Goal: Task Accomplishment & Management: Use online tool/utility

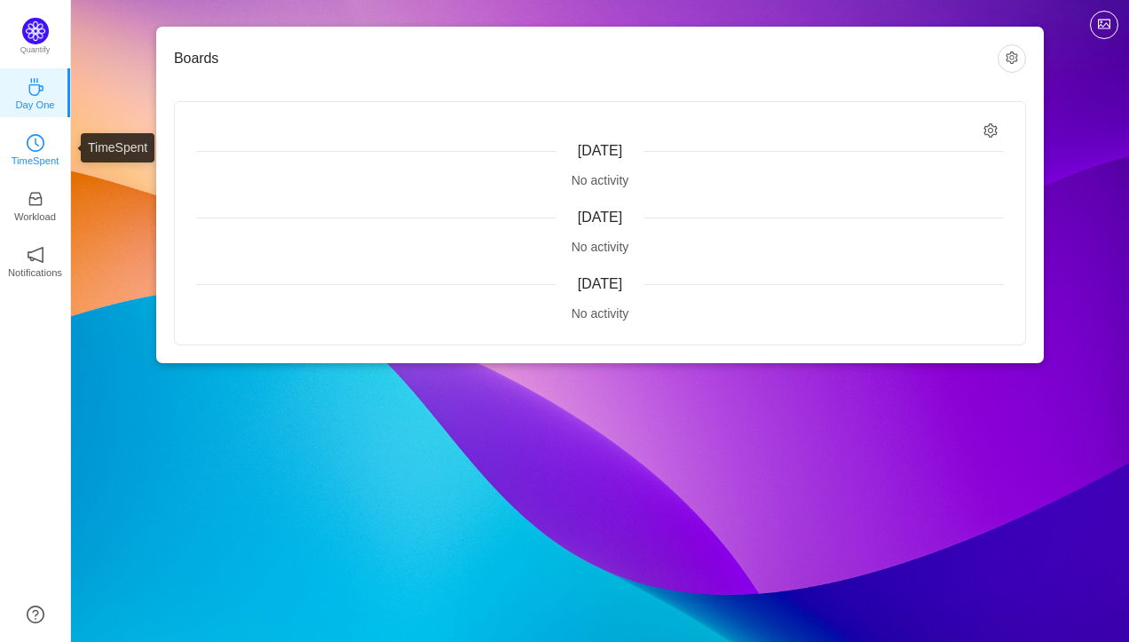
click at [28, 142] on icon "icon: clock-circle" at bounding box center [36, 143] width 18 height 18
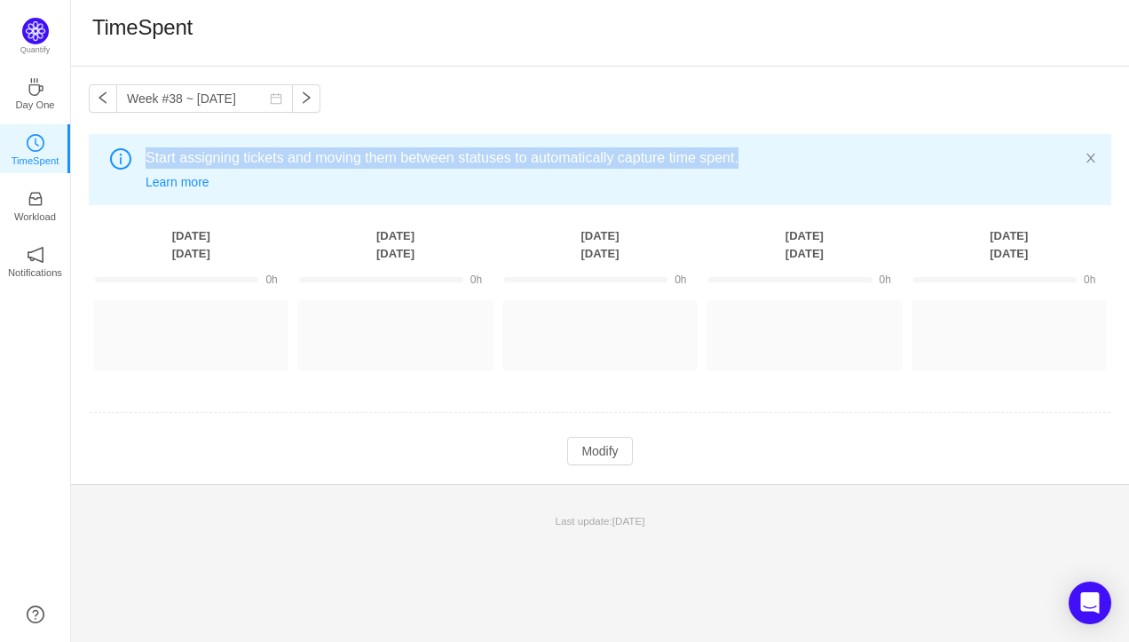
drag, startPoint x: 146, startPoint y: 154, endPoint x: 702, endPoint y: 171, distance: 556.8
click at [702, 171] on div "Start assigning tickets and moving them between statuses to automatically captu…" at bounding box center [600, 169] width 1023 height 71
click at [600, 450] on button "Modify" at bounding box center [599, 451] width 65 height 28
click at [396, 329] on button "Log Time" at bounding box center [382, 327] width 99 height 28
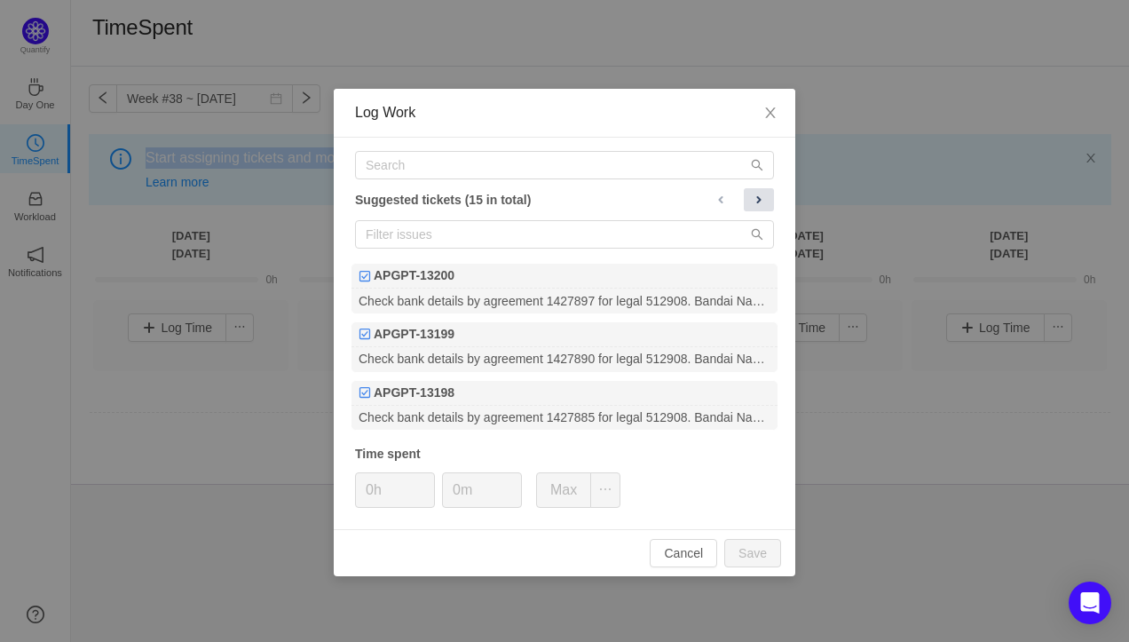
click at [758, 199] on span at bounding box center [759, 200] width 14 height 14
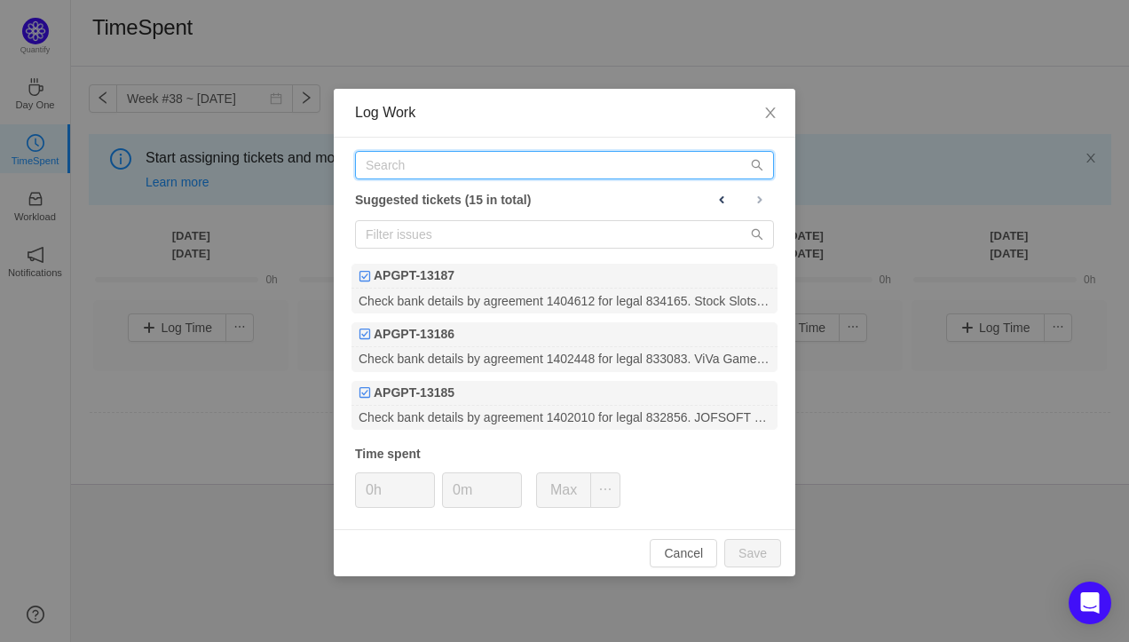
click at [628, 158] on input "text" at bounding box center [564, 165] width 419 height 28
click at [503, 163] on input "text" at bounding box center [564, 165] width 419 height 28
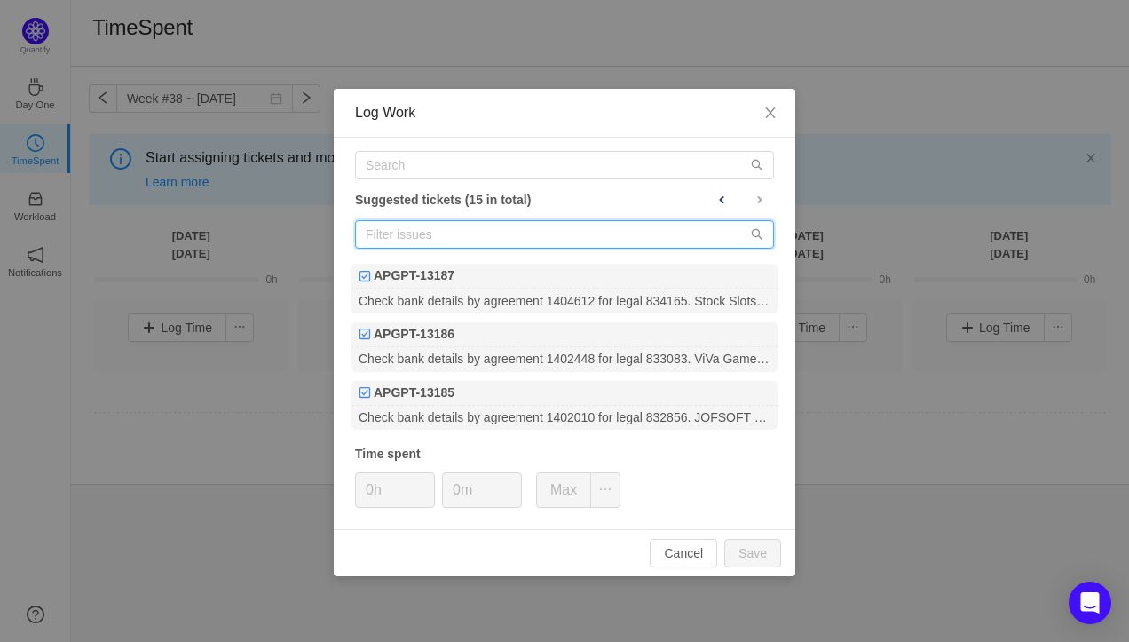
click at [437, 236] on input "text" at bounding box center [564, 234] width 419 height 28
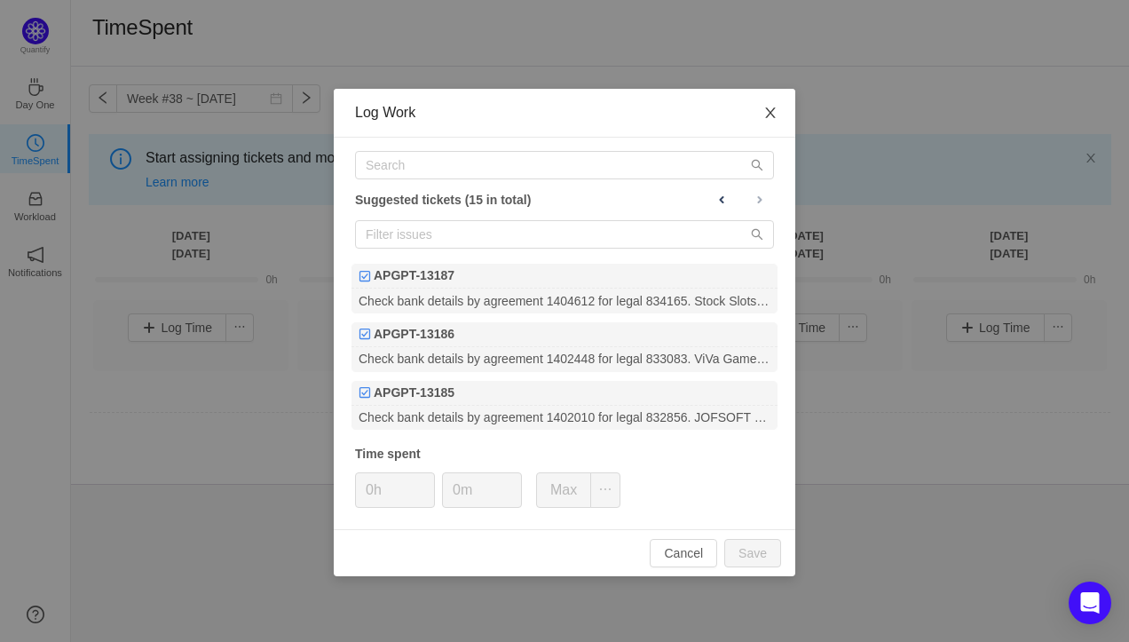
click at [770, 117] on icon "icon: close" at bounding box center [770, 113] width 14 height 14
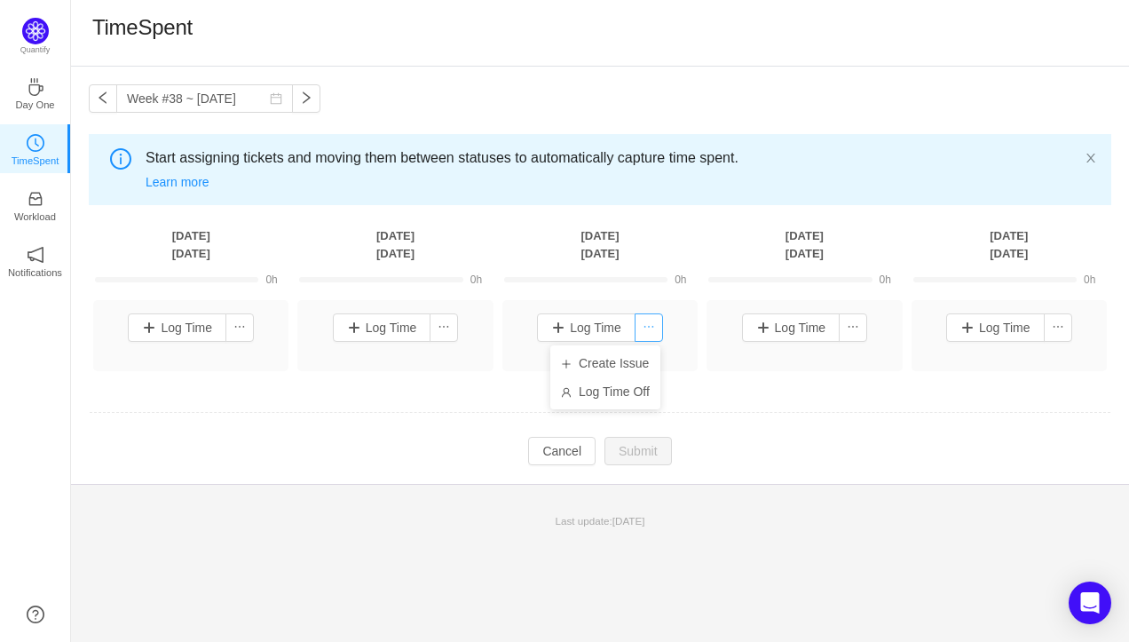
click at [647, 326] on button "button" at bounding box center [649, 327] width 28 height 28
click at [593, 328] on button "Log Time" at bounding box center [586, 327] width 99 height 28
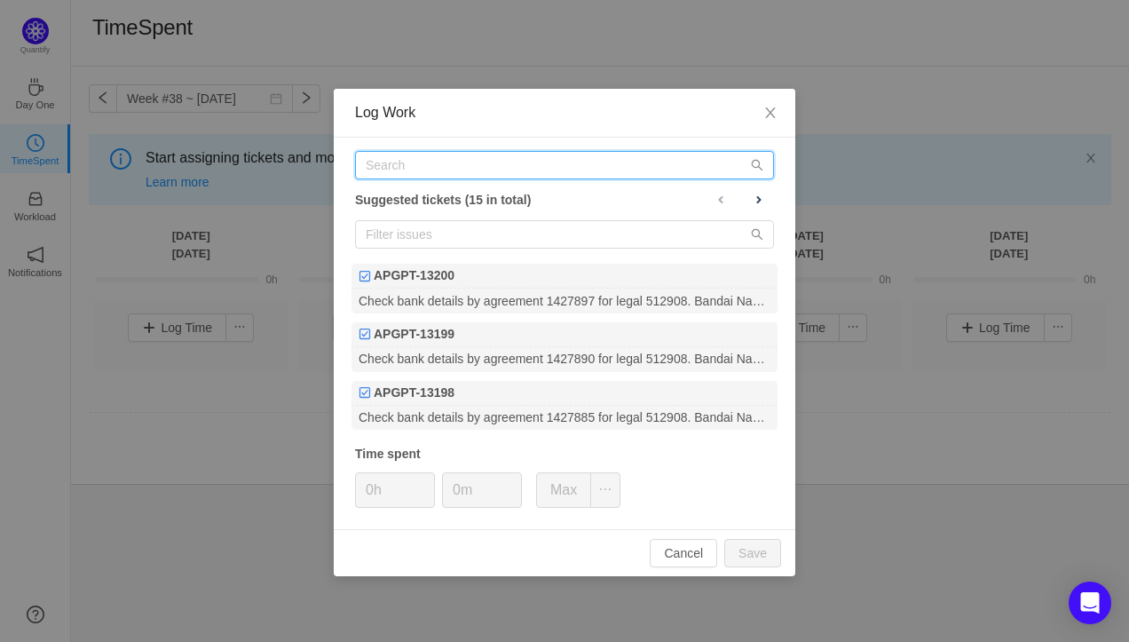
click at [455, 166] on input "text" at bounding box center [564, 165] width 419 height 28
click at [758, 161] on icon "icon: search" at bounding box center [758, 166] width 12 height 12
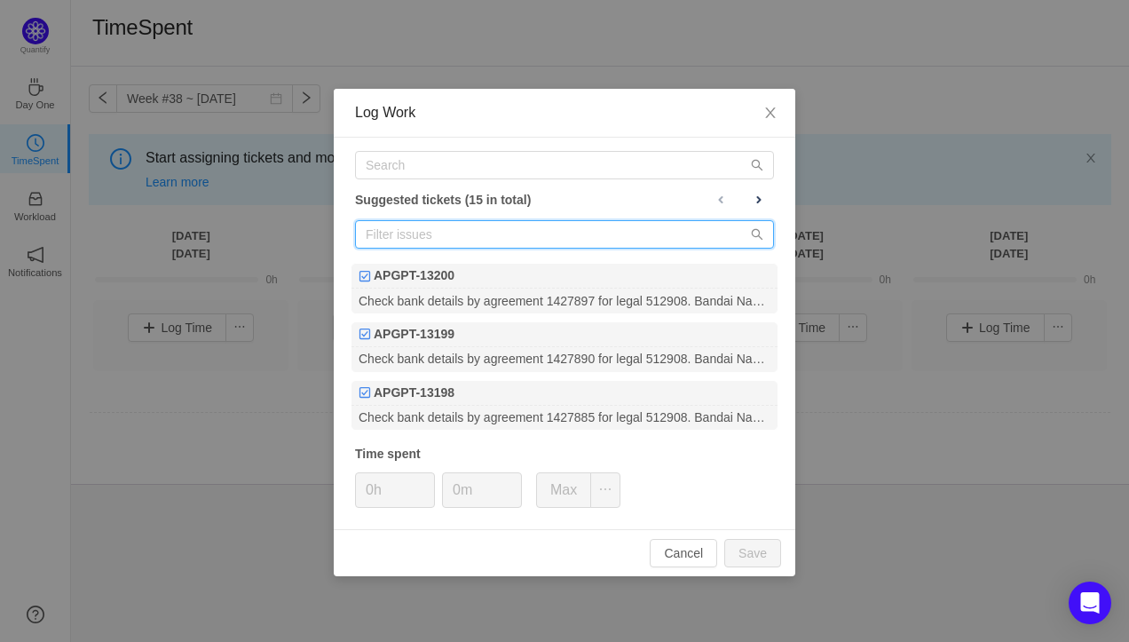
click at [558, 241] on input "text" at bounding box center [564, 234] width 419 height 28
click at [756, 232] on icon "icon: search" at bounding box center [757, 234] width 12 height 12
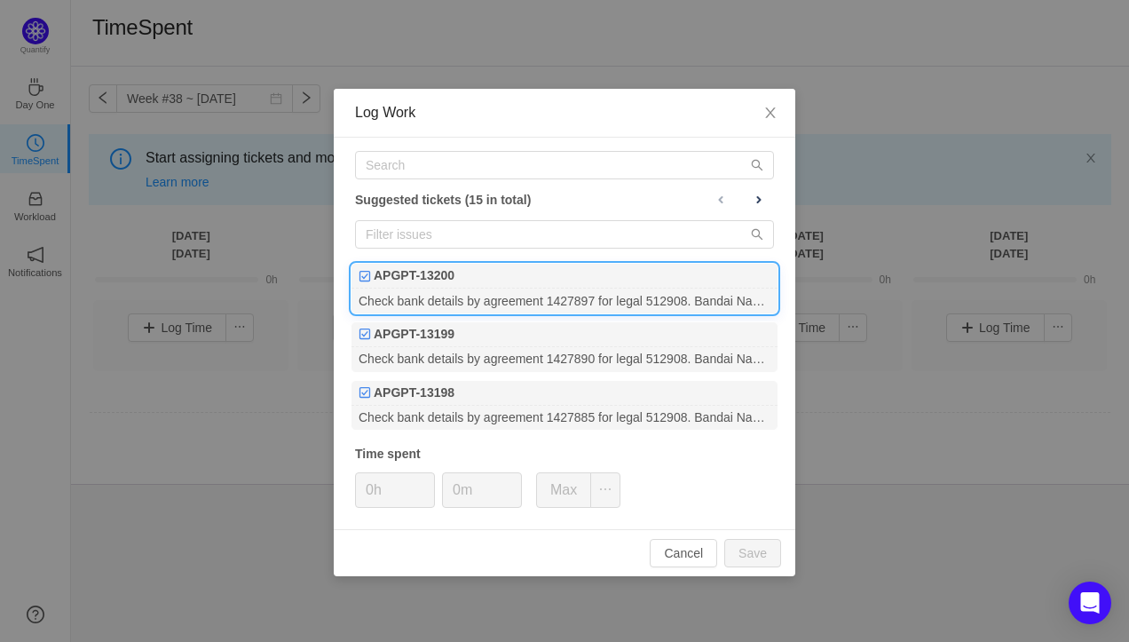
click at [557, 279] on div "APGPT-13200" at bounding box center [564, 276] width 426 height 25
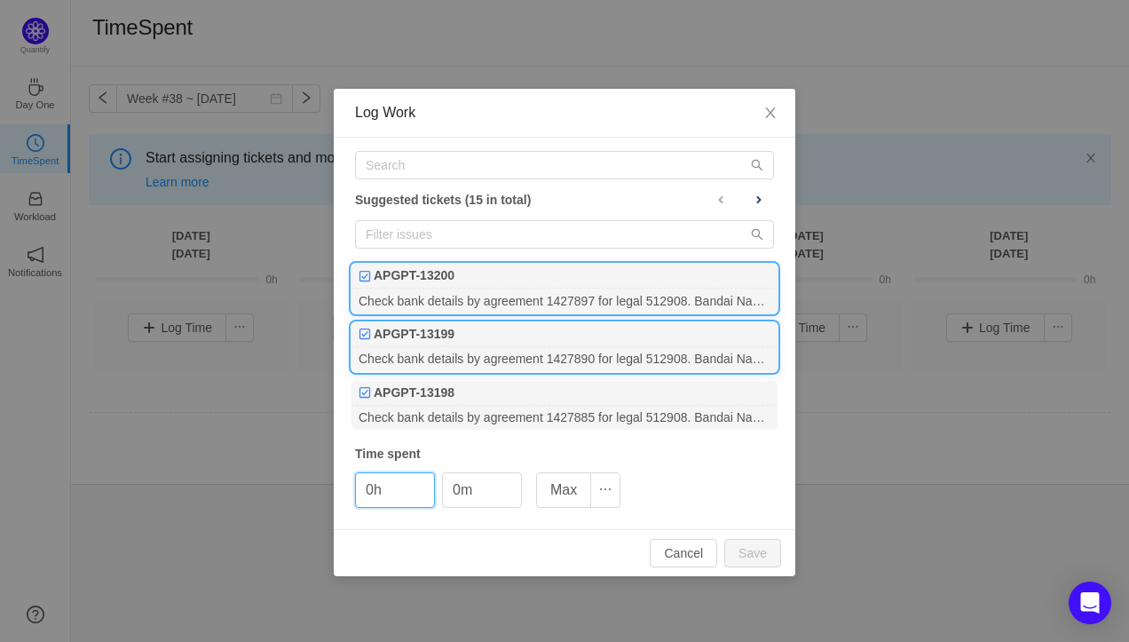
click at [506, 342] on div "APGPT-13199" at bounding box center [564, 334] width 426 height 25
click at [504, 275] on div "APGPT-13200" at bounding box center [564, 276] width 426 height 25
click at [544, 330] on div "APGPT-13199" at bounding box center [564, 334] width 426 height 25
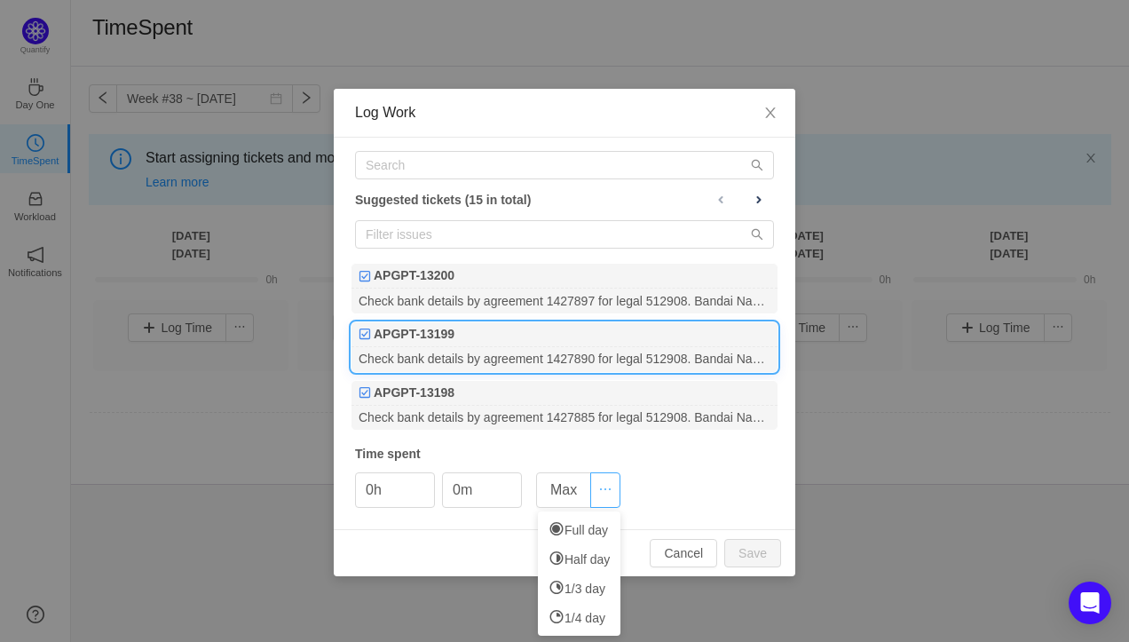
click at [603, 483] on button "button" at bounding box center [605, 490] width 30 height 36
click at [768, 112] on icon "icon: close" at bounding box center [770, 113] width 14 height 14
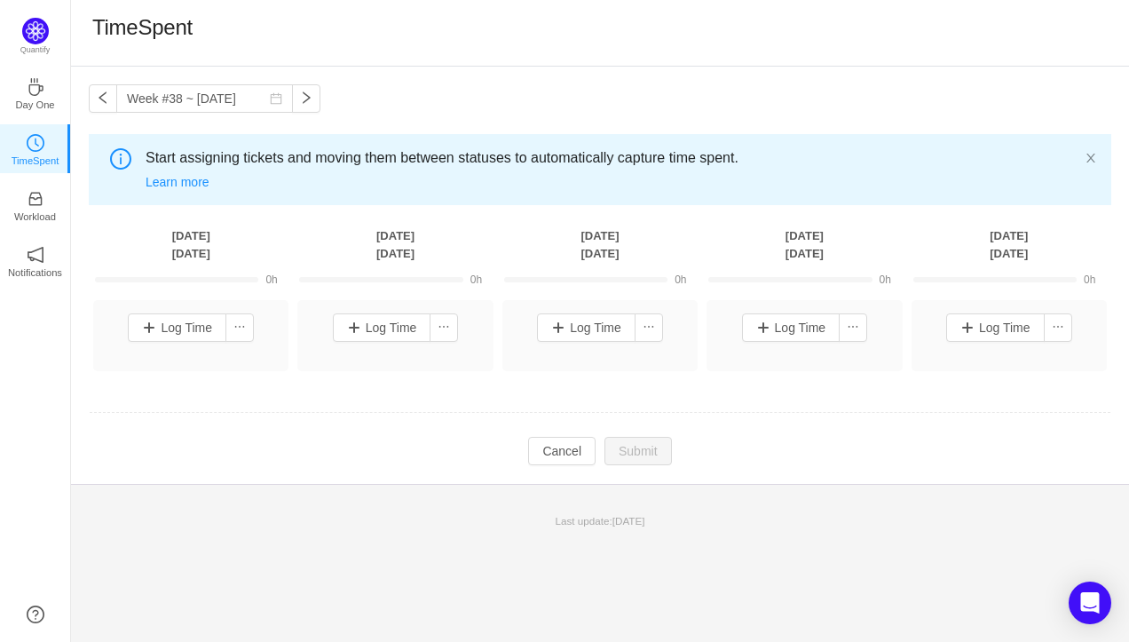
drag, startPoint x: 149, startPoint y: 154, endPoint x: 217, endPoint y: 183, distance: 74.4
click at [217, 183] on div "Start assigning tickets and moving them between statuses to automatically captu…" at bounding box center [600, 169] width 1023 height 71
click at [163, 184] on link "Learn more" at bounding box center [178, 182] width 64 height 14
click at [33, 212] on p "Workload" at bounding box center [35, 217] width 42 height 16
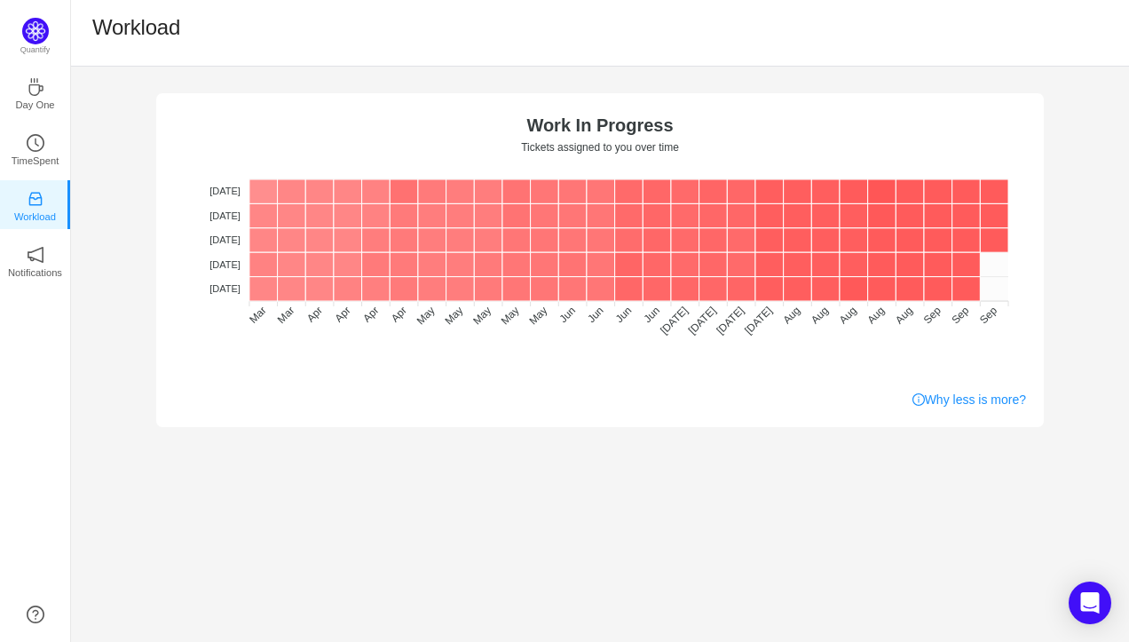
click at [947, 398] on link "Why less is more?" at bounding box center [969, 400] width 114 height 19
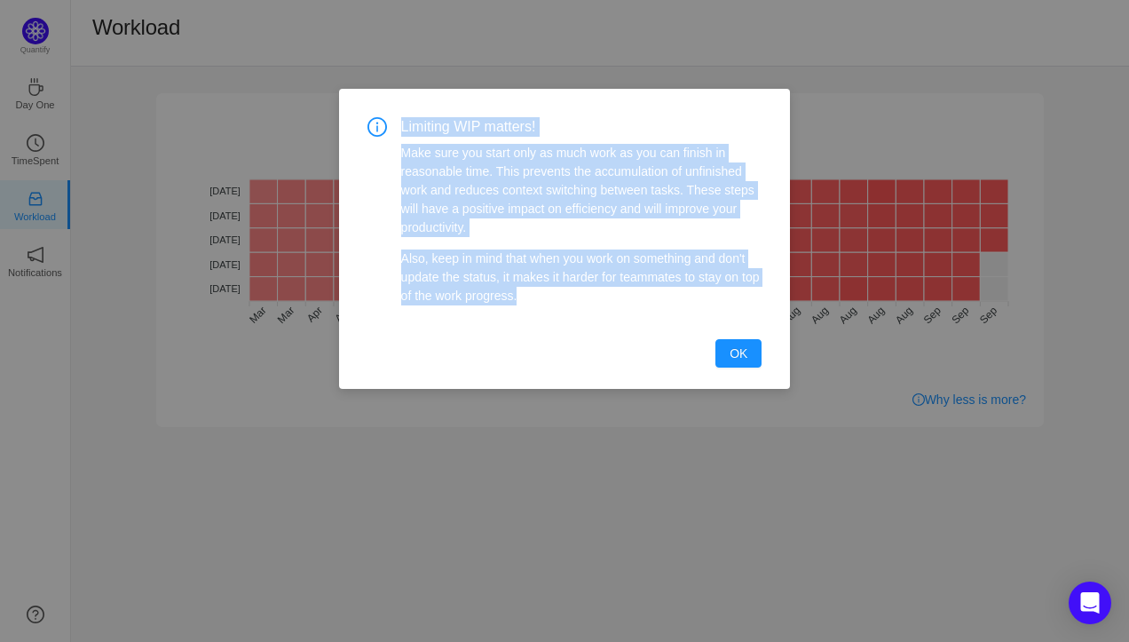
drag, startPoint x: 403, startPoint y: 125, endPoint x: 605, endPoint y: 312, distance: 275.1
click at [605, 312] on div "Limiting WIP matters! Make sure you start only as much work as you can finish i…" at bounding box center [564, 242] width 395 height 250
click at [730, 355] on button "OK" at bounding box center [738, 353] width 46 height 28
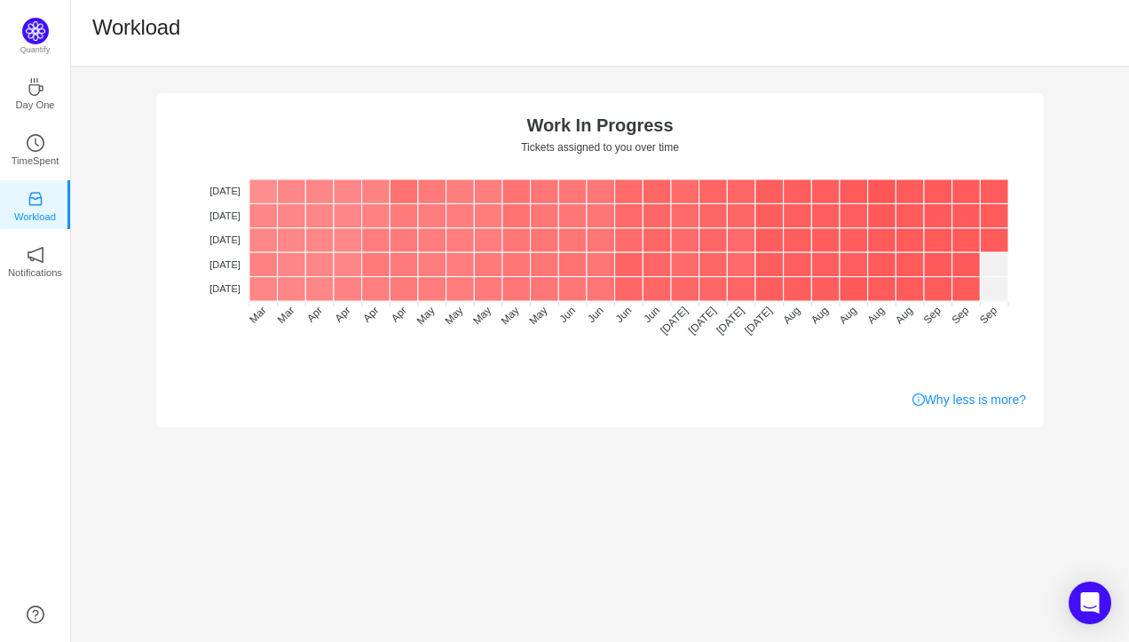
drag, startPoint x: 409, startPoint y: 367, endPoint x: 794, endPoint y: 367, distance: 385.2
click at [794, 367] on div "No data No WIP Optimal (1-4) High (5-10) Overburdened (10+)" at bounding box center [600, 419] width 852 height 133
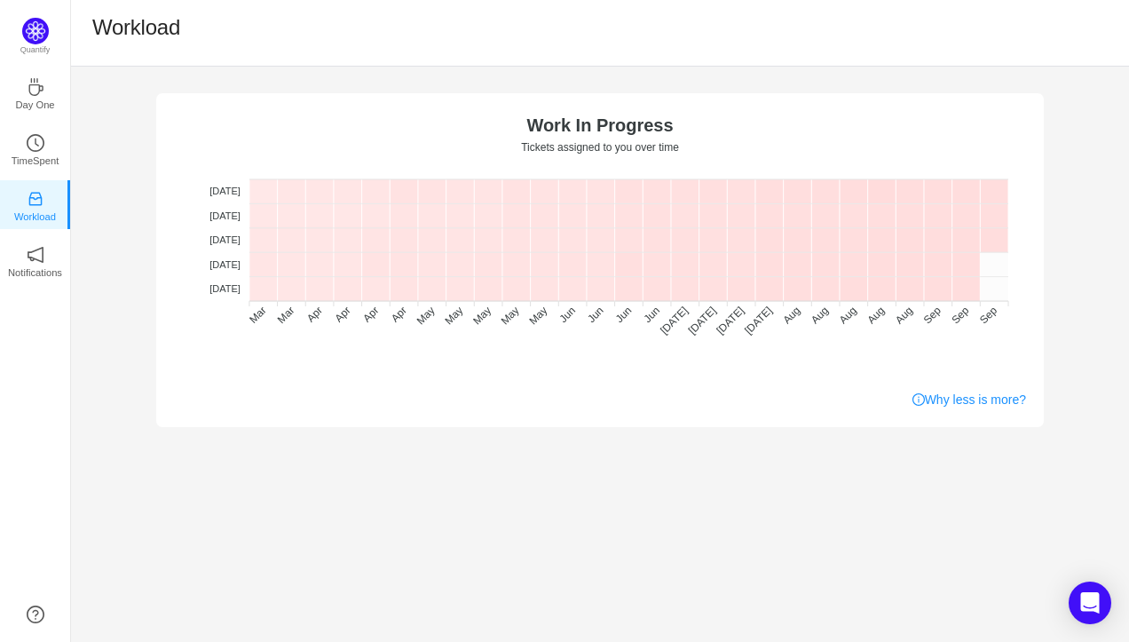
drag, startPoint x: 777, startPoint y: 367, endPoint x: 622, endPoint y: 365, distance: 154.5
click at [622, 365] on div "No data No WIP Optimal (1-4) High (5-10) Overburdened (10+)" at bounding box center [600, 419] width 852 height 133
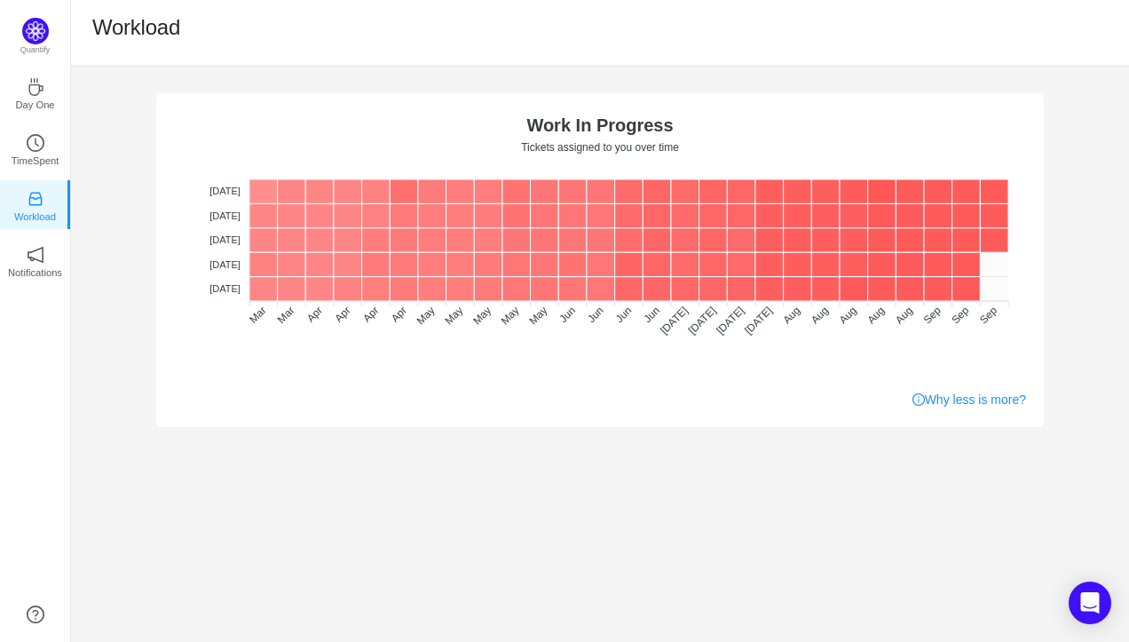
drag, startPoint x: 676, startPoint y: 367, endPoint x: 738, endPoint y: 367, distance: 62.1
drag, startPoint x: 534, startPoint y: 124, endPoint x: 638, endPoint y: 153, distance: 107.7
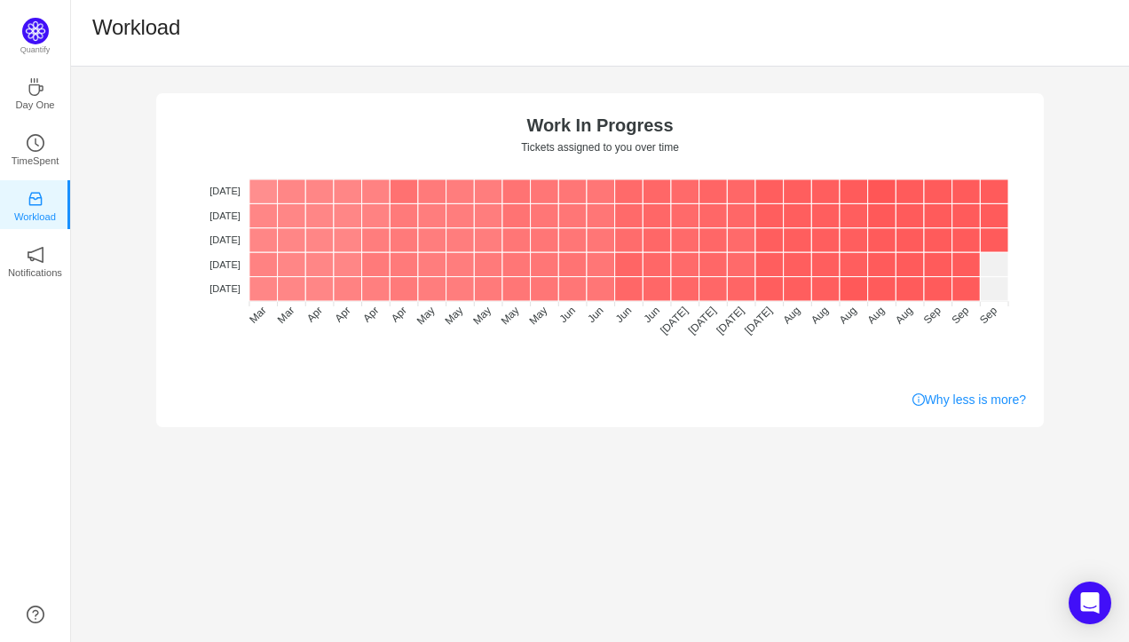
click at [638, 153] on icon "No data No WIP Optimal (1-4) High (5-10) Overburdened (10+) Work In Progress Ti…" at bounding box center [600, 244] width 852 height 266
drag, startPoint x: 678, startPoint y: 145, endPoint x: 465, endPoint y: 130, distance: 213.6
click at [465, 130] on icon "No data No WIP Optimal (1-4) High (5-10) Overburdened (10+) Work In Progress Ti…" at bounding box center [600, 244] width 852 height 266
click at [35, 246] on icon "icon: notification" at bounding box center [36, 255] width 18 height 18
click at [36, 261] on icon "icon: notification" at bounding box center [36, 255] width 18 height 18
